Goal: Go to known website: Access a specific website the user already knows

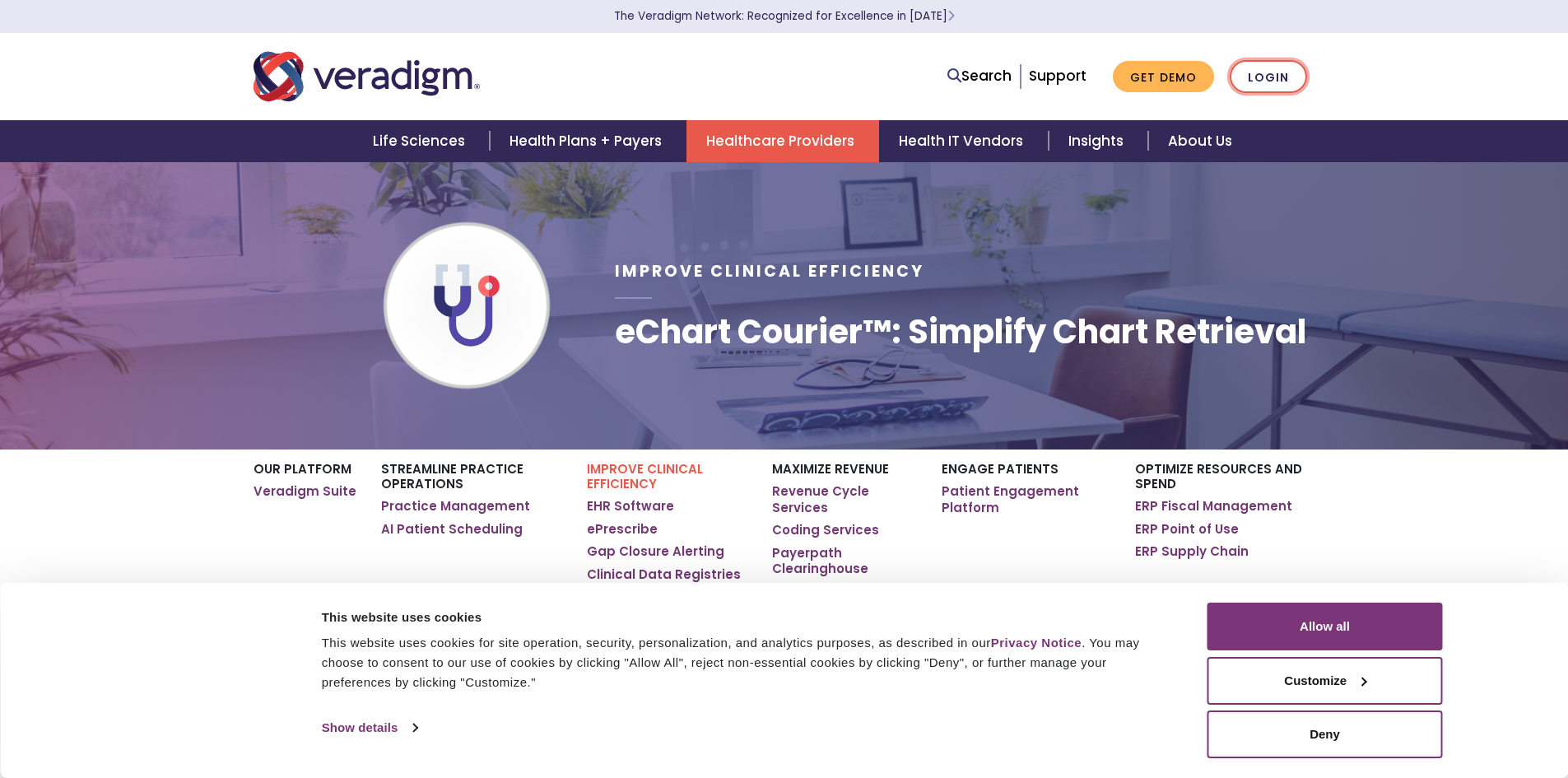
click at [1268, 76] on link "Login" at bounding box center [1268, 76] width 77 height 34
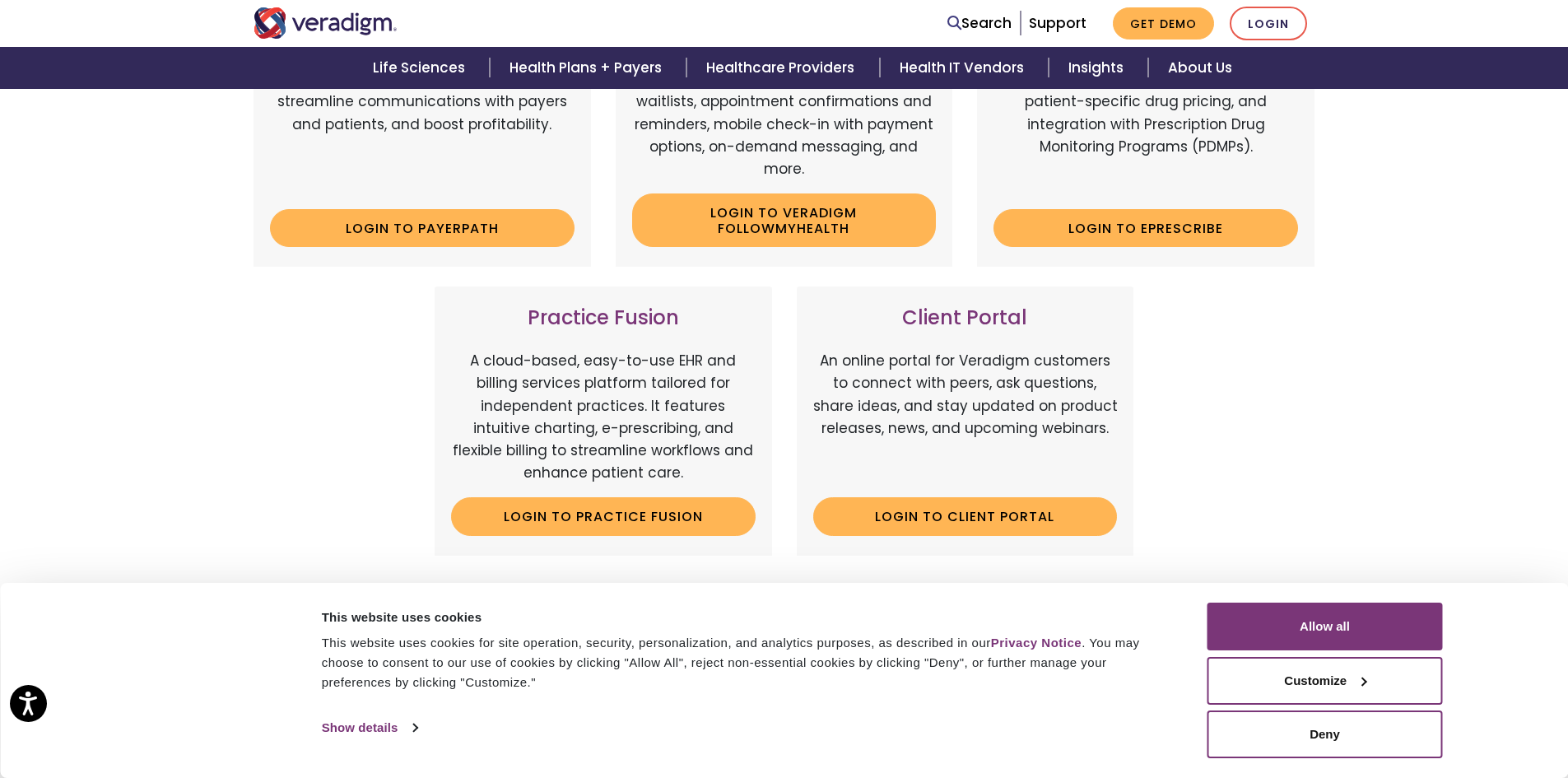
scroll to position [409, 0]
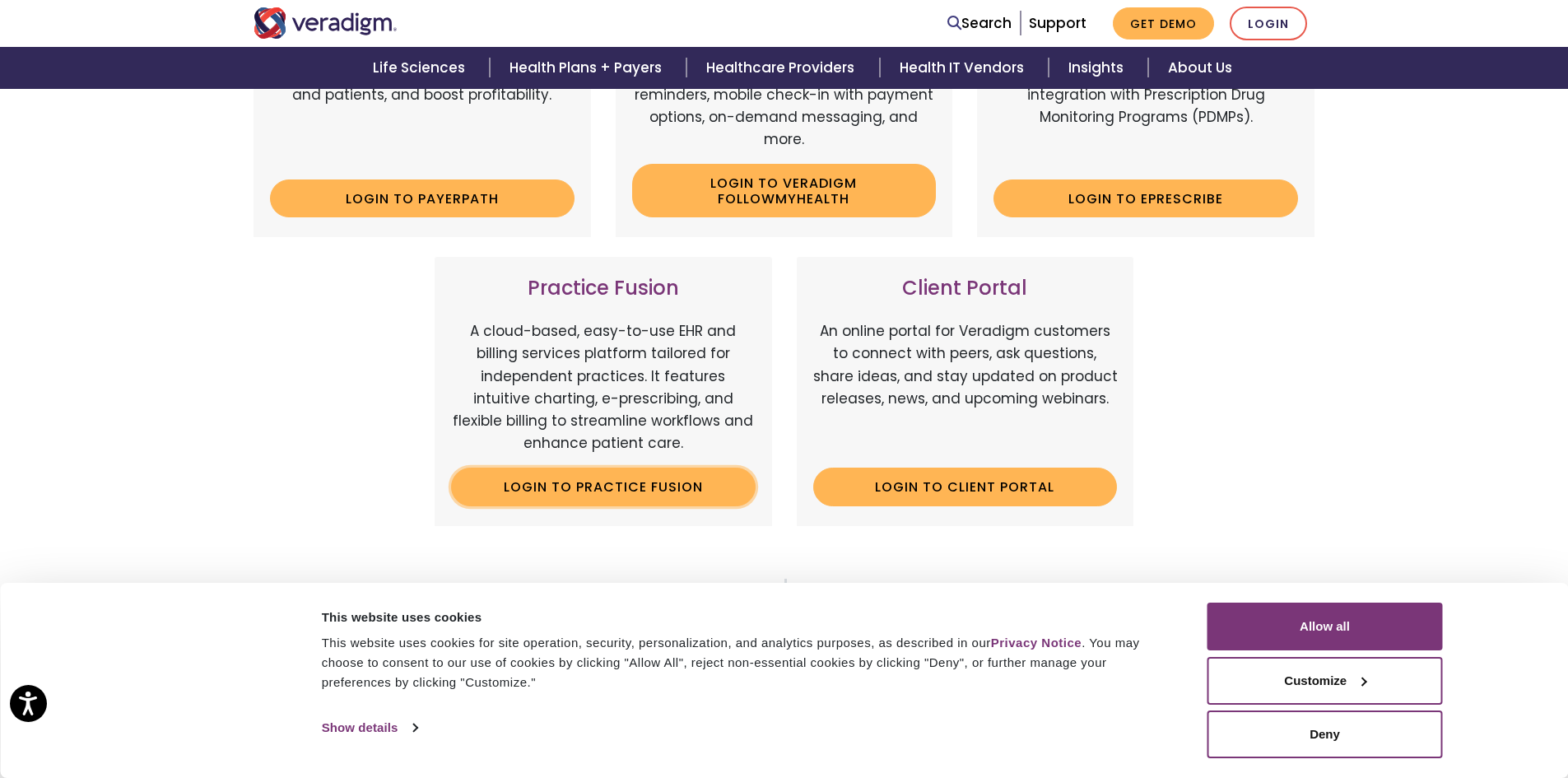
click at [599, 488] on link "Login to Practice Fusion" at bounding box center [603, 487] width 305 height 38
